Goal: Transaction & Acquisition: Purchase product/service

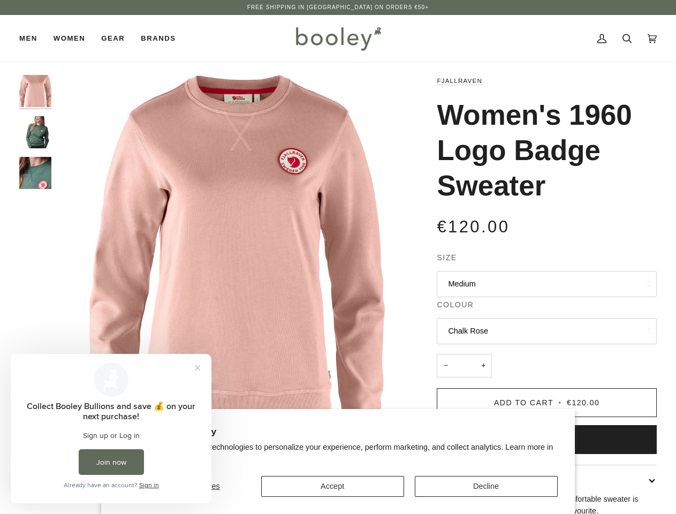
click at [338, 257] on img "Fjallraven Women's 1960 Logo Badge Sweater Chalk Rose - Booley Galway" at bounding box center [237, 255] width 361 height 361
click at [332, 486] on button "Accept" at bounding box center [332, 486] width 143 height 21
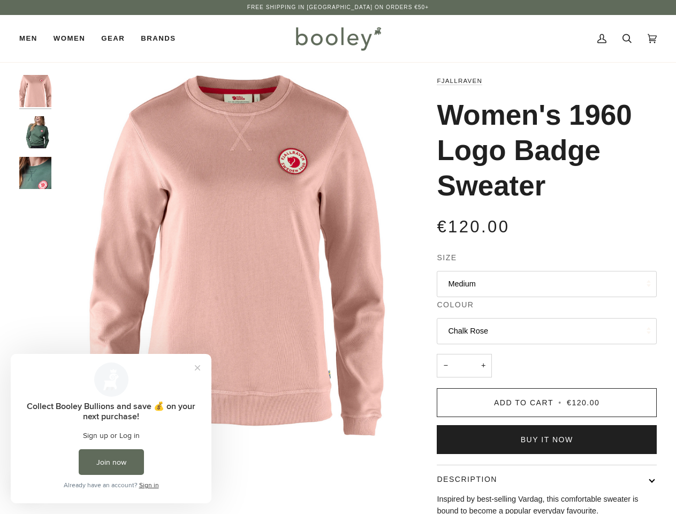
click at [486, 486] on button "Description" at bounding box center [547, 479] width 220 height 28
click at [237, 255] on img "Fjallraven Women's 1960 Logo Badge Sweater Chalk Rose - Booley Galway" at bounding box center [237, 255] width 361 height 361
click at [35, 91] on img "Fjallraven Women's 1960 Logo Badge Sweater Chalk Rose - Booley Galway" at bounding box center [35, 91] width 32 height 32
click at [35, 132] on img "Fjallraven Women's 1960 Logo Badge Sweater - Booley Galway" at bounding box center [35, 132] width 32 height 32
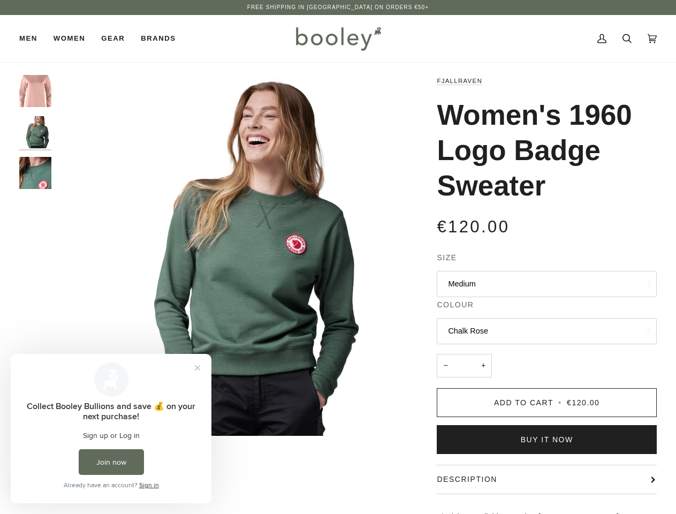
click at [35, 173] on img "Fjallraven Women's 1960 Logo Badge Sweater - Booley Galway" at bounding box center [35, 173] width 32 height 32
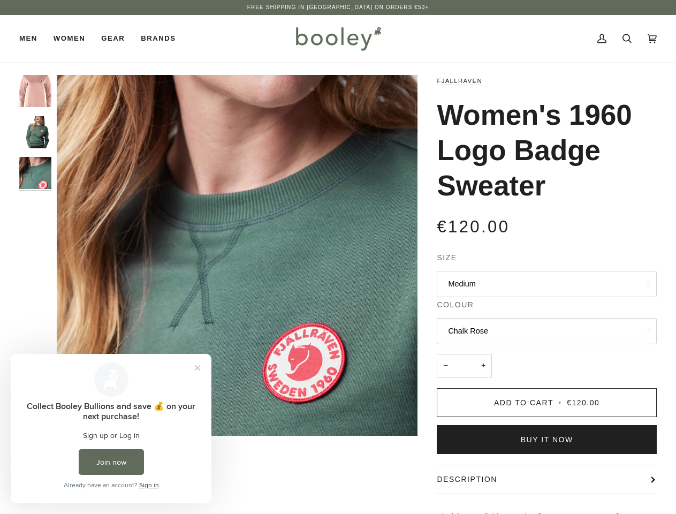
click at [546, 284] on button "Medium" at bounding box center [547, 284] width 220 height 26
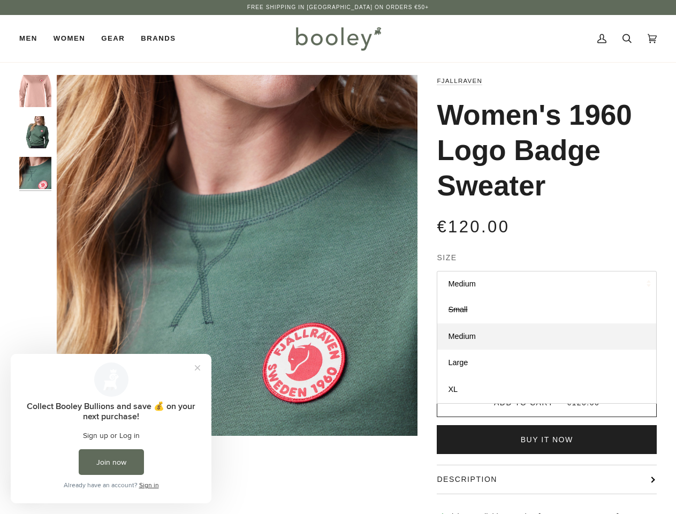
click at [546, 331] on button "Chalk Rose" at bounding box center [547, 331] width 220 height 26
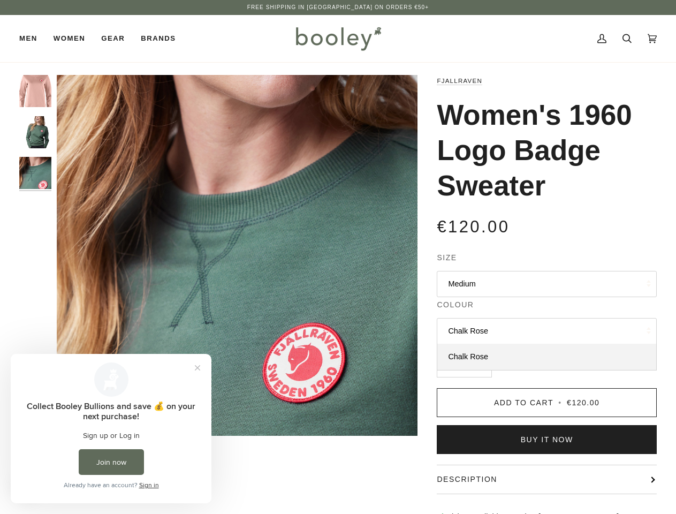
click at [445, 365] on button "−" at bounding box center [445, 366] width 17 height 24
